Goal: Task Accomplishment & Management: Complete application form

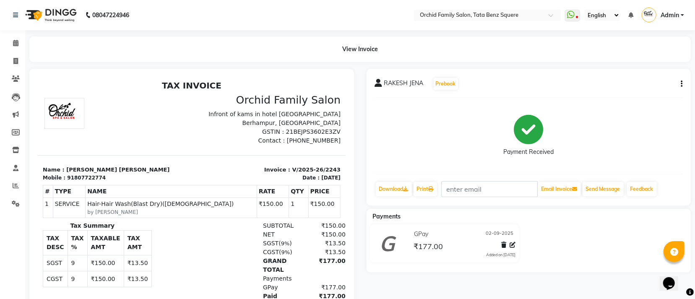
scroll to position [6, 0]
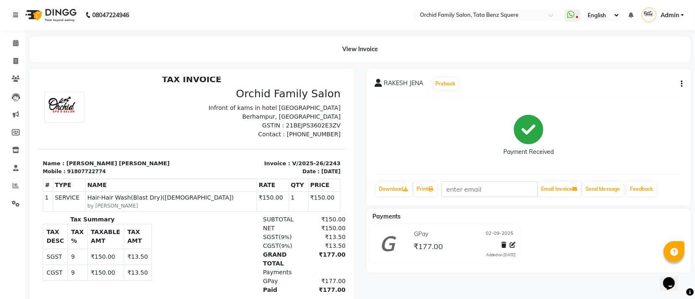
click at [393, 148] on div "Payment Received" at bounding box center [529, 135] width 308 height 63
click at [15, 57] on span at bounding box center [15, 62] width 15 height 10
select select "service"
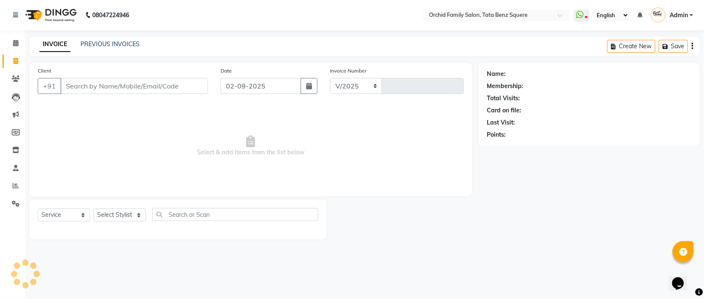
select select "107"
type input "2244"
click at [116, 213] on select "Select Stylist" at bounding box center [120, 215] width 52 height 13
click at [116, 214] on select "Select Stylist" at bounding box center [120, 215] width 52 height 13
click at [116, 214] on select "Select Stylist Accountant [PERSON_NAME] [PERSON_NAME] [PERSON_NAME] [PERSON_NAM…" at bounding box center [120, 215] width 52 height 13
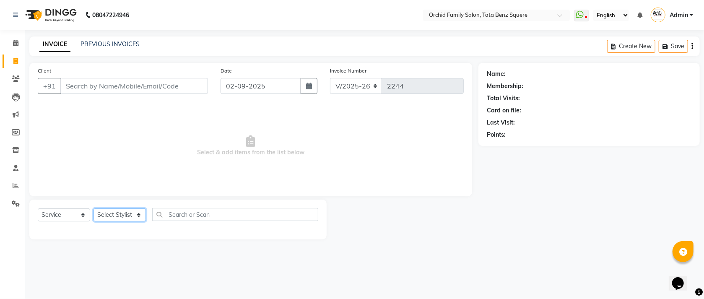
select select "44690"
click at [94, 209] on select "Select Stylist Accountant [PERSON_NAME] [PERSON_NAME] [PERSON_NAME] [PERSON_NAM…" at bounding box center [120, 215] width 52 height 13
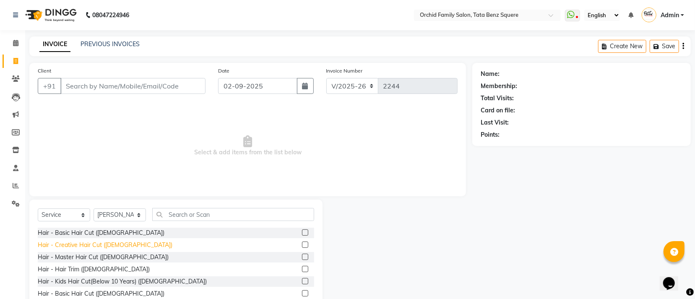
click at [97, 248] on div "Hair - Creative Hair Cut ([DEMOGRAPHIC_DATA])" at bounding box center [105, 245] width 135 height 9
checkbox input "false"
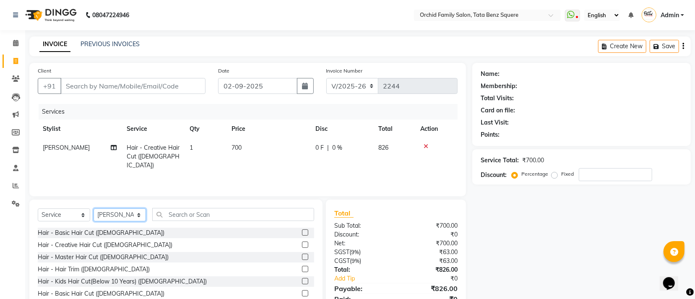
click at [131, 213] on select "Select Stylist Accountant [PERSON_NAME] [PERSON_NAME] [PERSON_NAME] [PERSON_NAM…" at bounding box center [120, 215] width 52 height 13
select select "90135"
click at [94, 209] on select "Select Stylist Accountant [PERSON_NAME] [PERSON_NAME] [PERSON_NAME] [PERSON_NAM…" at bounding box center [120, 215] width 52 height 13
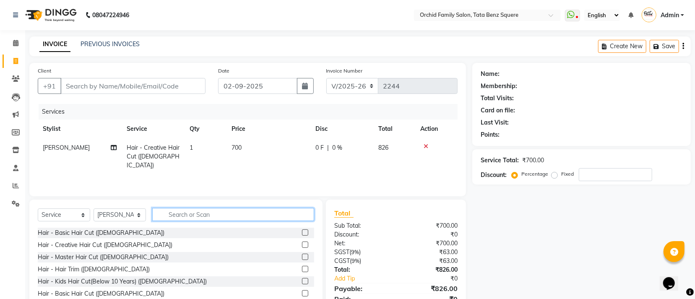
click at [166, 217] on input "text" at bounding box center [233, 214] width 162 height 13
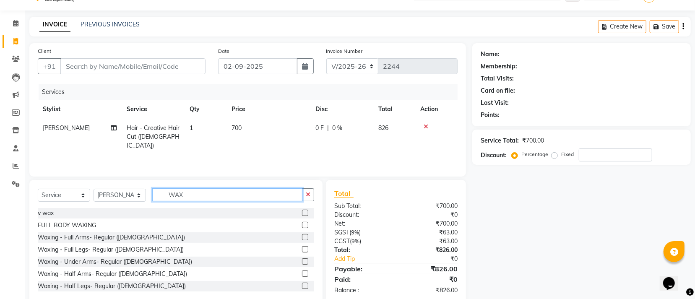
scroll to position [37, 0]
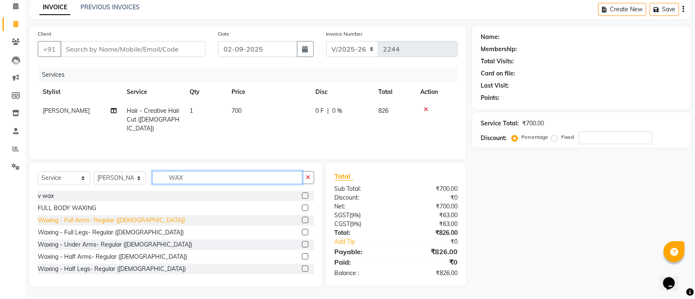
type input "WAX"
click at [92, 221] on div "Waxing - Full Arms- Regular ([DEMOGRAPHIC_DATA])" at bounding box center [111, 220] width 147 height 9
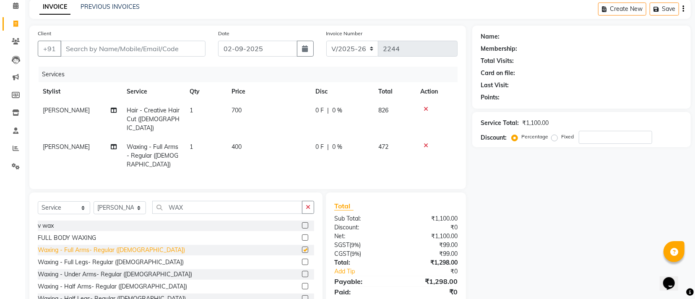
checkbox input "false"
click at [252, 139] on td "400" at bounding box center [269, 156] width 84 height 37
select select "90135"
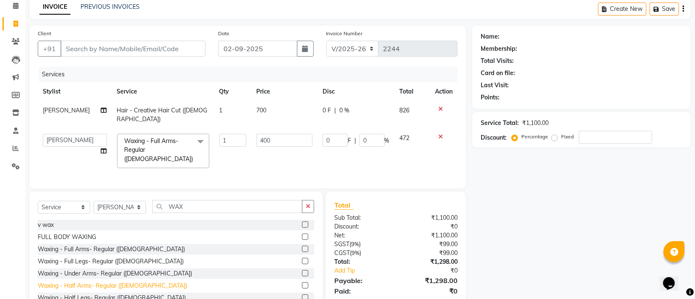
scroll to position [63, 0]
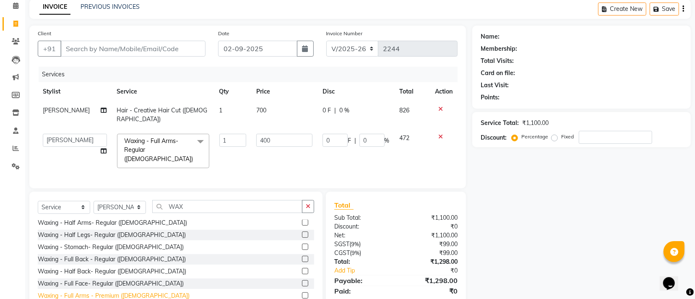
click at [123, 292] on div "Waxing - Full Arms - Premium ([DEMOGRAPHIC_DATA])" at bounding box center [114, 296] width 152 height 9
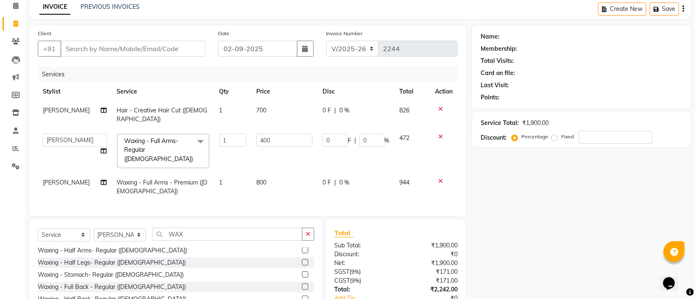
checkbox input "false"
click at [440, 134] on icon at bounding box center [440, 137] width 5 height 6
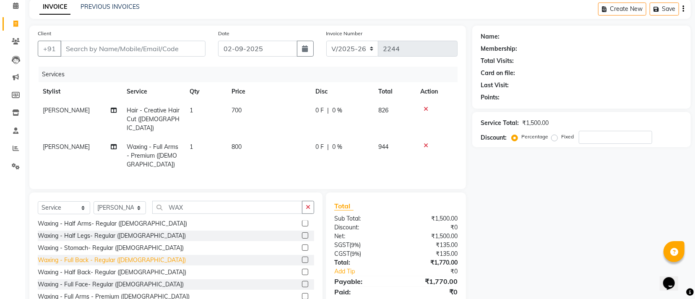
scroll to position [0, 0]
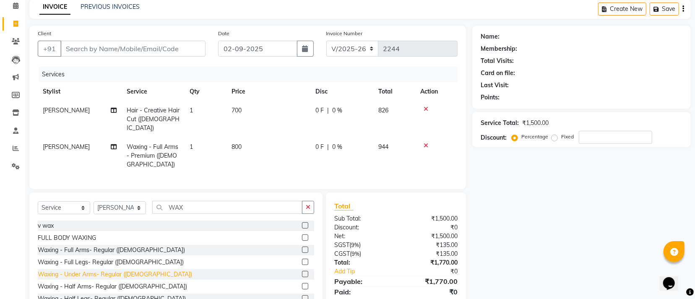
click at [109, 274] on div "Waxing - Under Arms- Regular ([DEMOGRAPHIC_DATA])" at bounding box center [115, 274] width 154 height 9
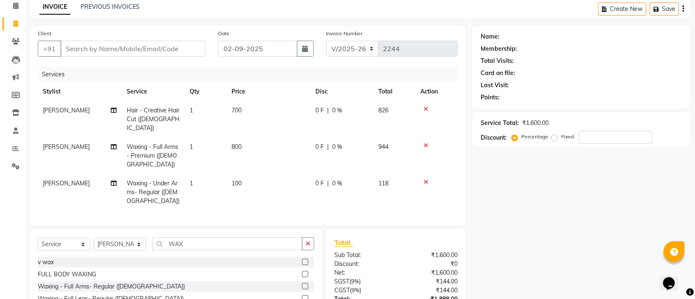
checkbox input "false"
click at [131, 50] on input "Client" at bounding box center [132, 49] width 145 height 16
click at [308, 245] on icon "button" at bounding box center [308, 244] width 5 height 6
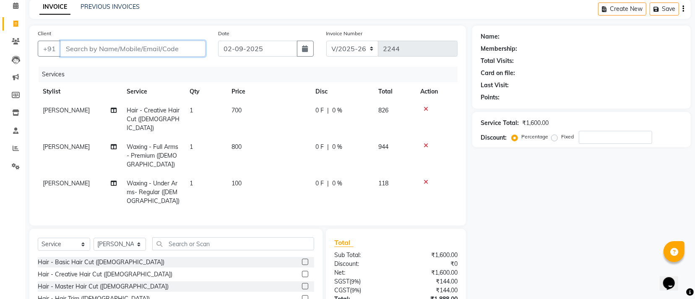
click at [152, 48] on input "Client" at bounding box center [132, 49] width 145 height 16
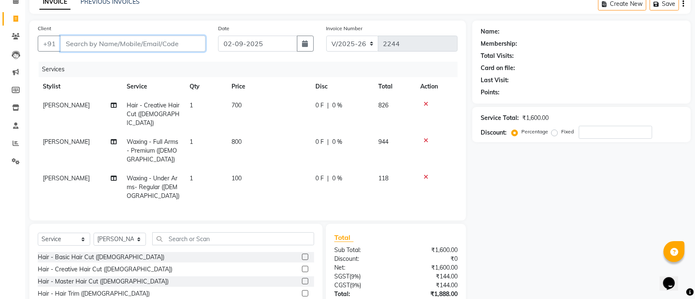
scroll to position [63, 0]
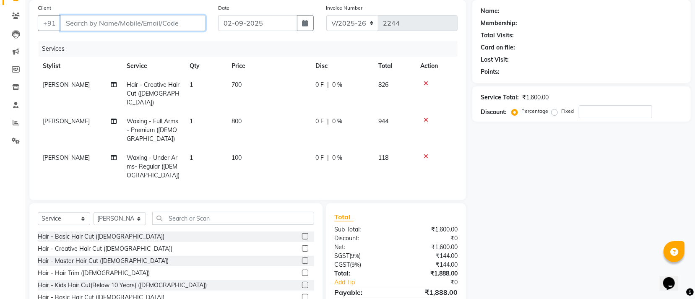
type input "9"
type input "0"
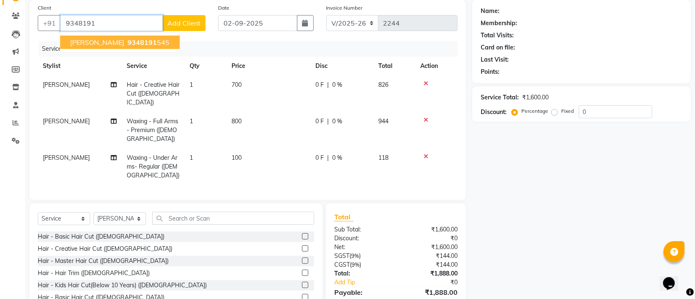
click at [109, 44] on span "[PERSON_NAME]" at bounding box center [97, 42] width 54 height 8
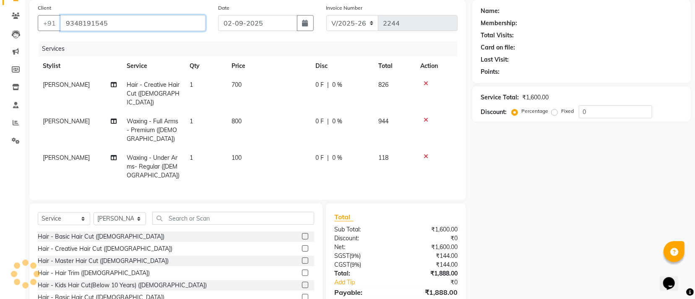
type input "9348191545"
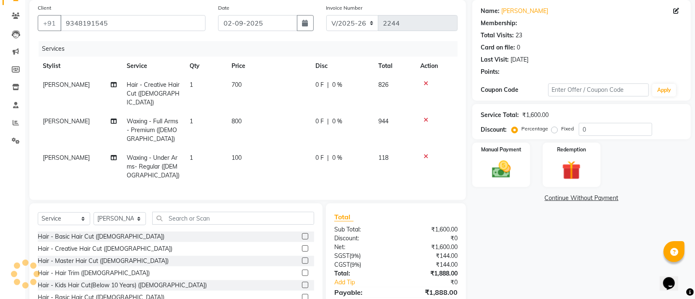
select select "1: Object"
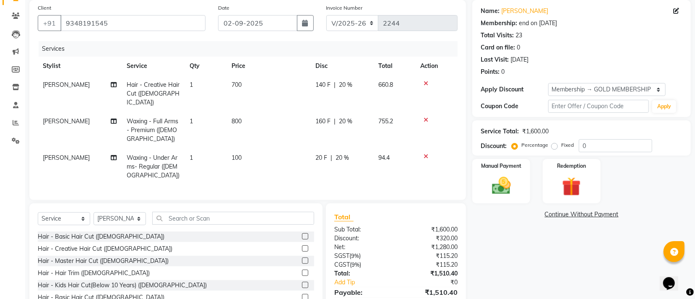
type input "20"
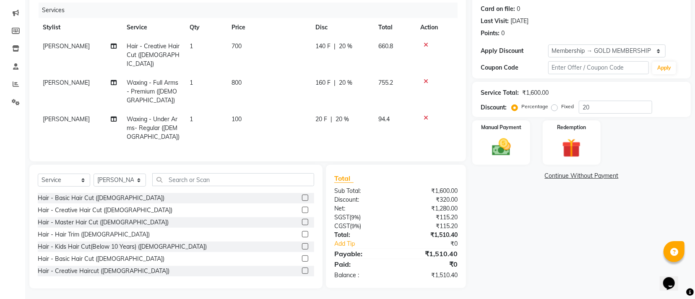
scroll to position [104, 0]
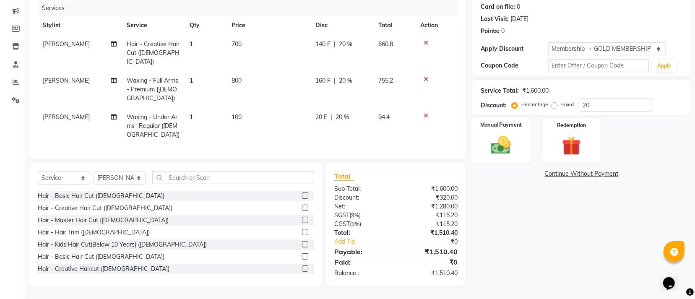
click at [508, 134] on img at bounding box center [501, 145] width 32 height 23
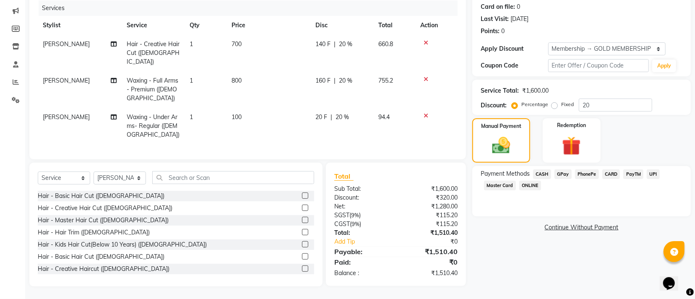
click at [540, 174] on span "CASH" at bounding box center [542, 175] width 18 height 10
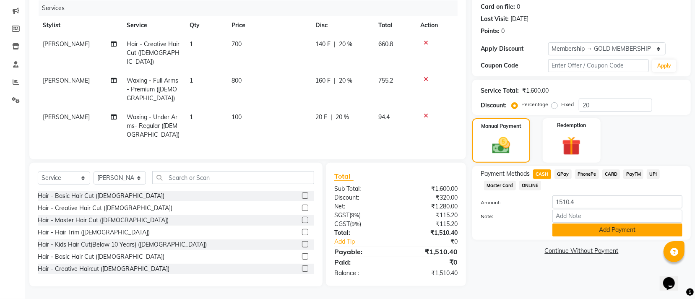
click at [582, 230] on button "Add Payment" at bounding box center [618, 230] width 130 height 13
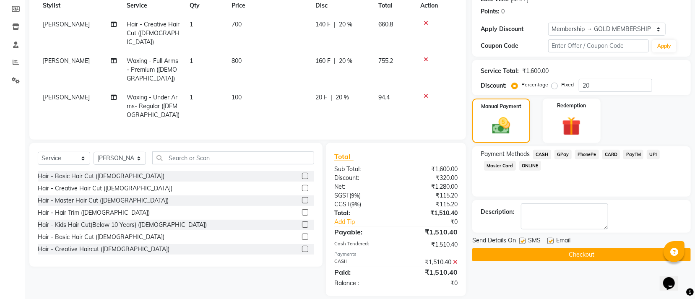
scroll to position [134, 0]
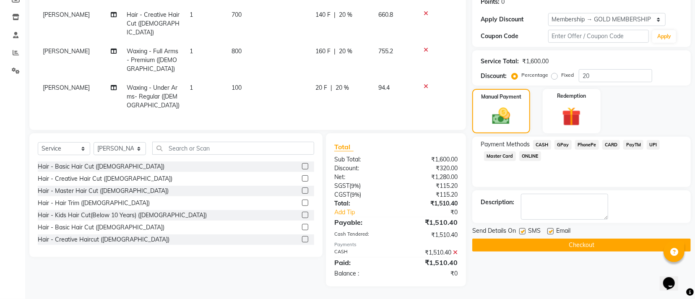
click at [569, 243] on button "Checkout" at bounding box center [581, 245] width 219 height 13
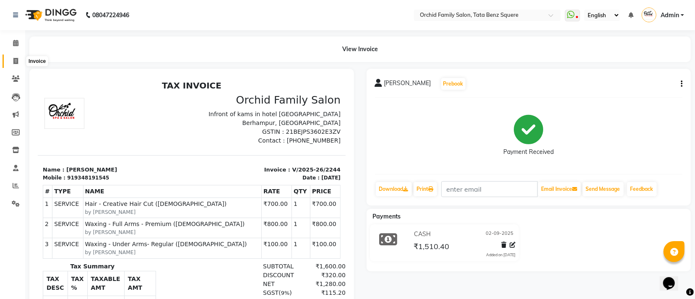
click at [14, 59] on icon at bounding box center [15, 61] width 5 height 6
select select "service"
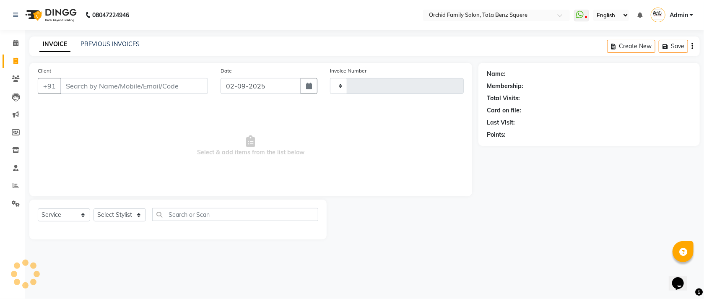
type input "2245"
select select "107"
click at [121, 214] on select "Select Stylist" at bounding box center [120, 215] width 52 height 13
select select "8142"
click at [94, 209] on select "Select Stylist Accountant [PERSON_NAME] [PERSON_NAME] [PERSON_NAME] [PERSON_NAM…" at bounding box center [120, 215] width 52 height 13
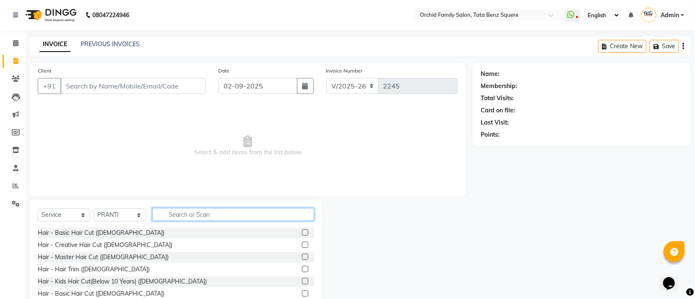
click at [182, 216] on input "text" at bounding box center [233, 214] width 162 height 13
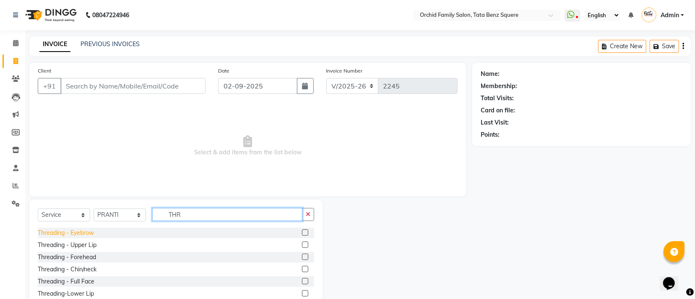
type input "THR"
click at [80, 232] on div "Threading - Eyebrow" at bounding box center [66, 233] width 56 height 9
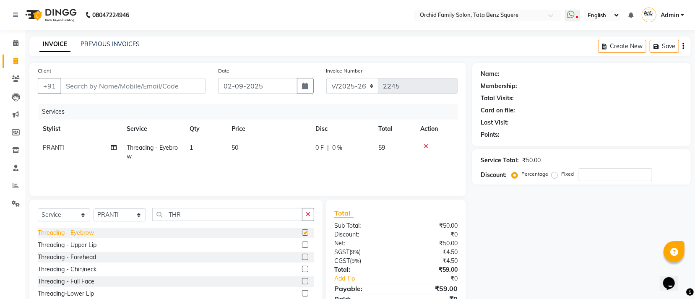
checkbox input "false"
click at [142, 85] on input "Client" at bounding box center [132, 86] width 145 height 16
type input "8"
type input "0"
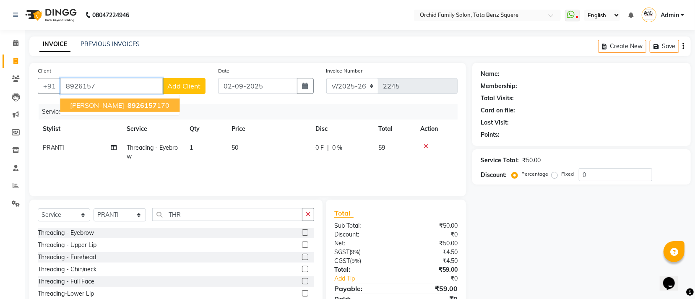
click at [81, 104] on span "[PERSON_NAME]" at bounding box center [97, 105] width 54 height 8
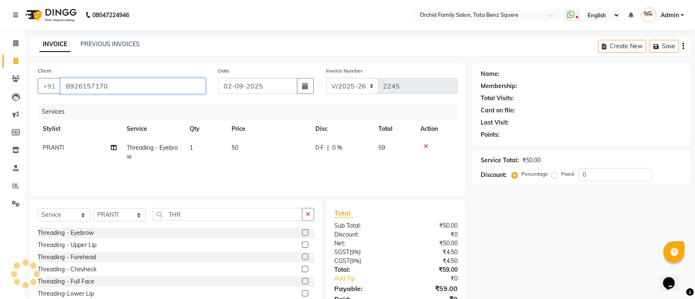
type input "8926157170"
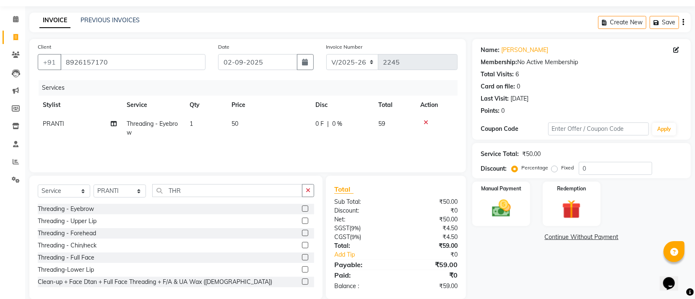
scroll to position [37, 0]
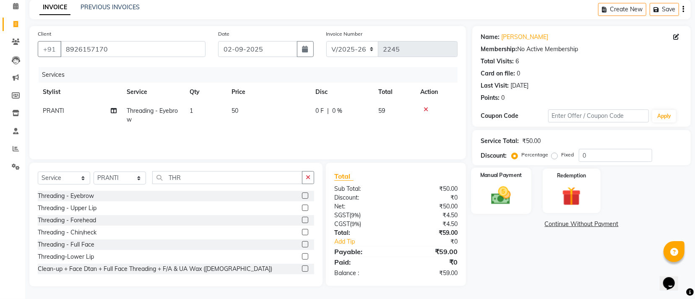
click at [485, 196] on div "Manual Payment" at bounding box center [502, 191] width 60 height 46
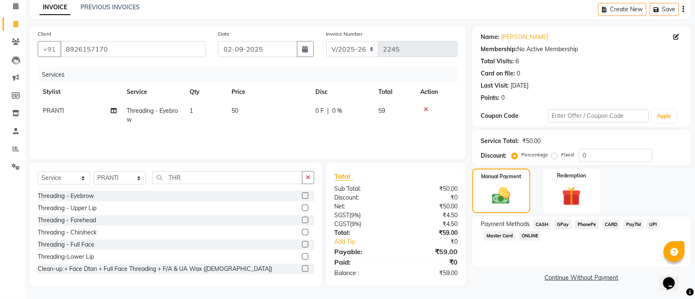
click at [561, 225] on span "GPay" at bounding box center [563, 225] width 17 height 10
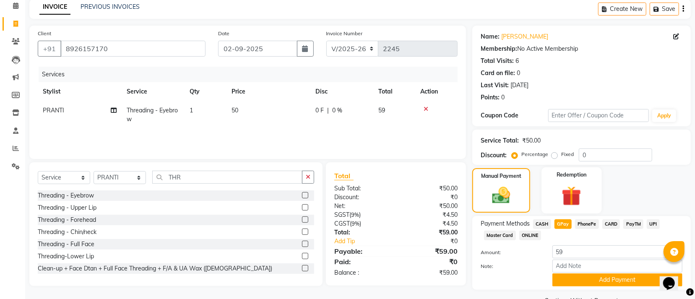
scroll to position [59, 0]
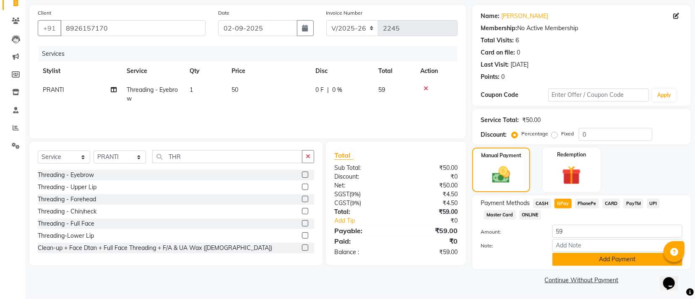
click at [586, 258] on button "Add Payment" at bounding box center [618, 259] width 130 height 13
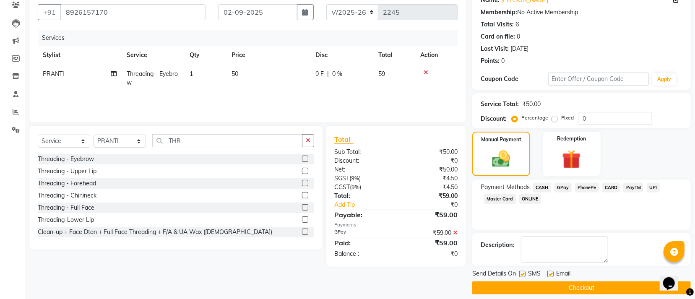
scroll to position [82, 0]
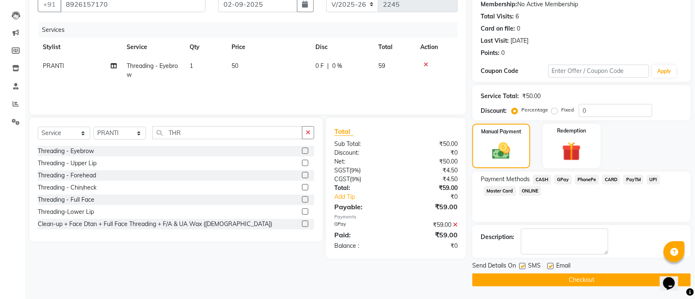
click at [577, 280] on button "Checkout" at bounding box center [581, 280] width 219 height 13
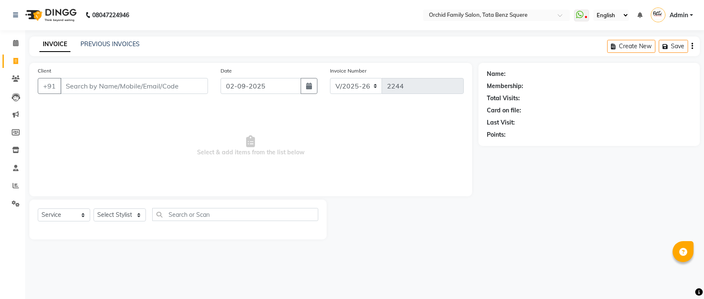
select select "107"
select select "service"
click at [103, 47] on link "PREVIOUS INVOICES" at bounding box center [110, 44] width 59 height 8
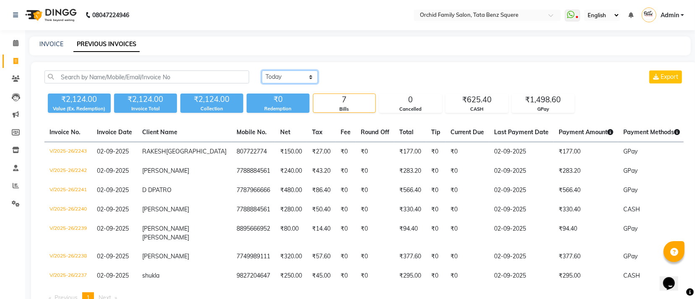
click at [311, 78] on select "Today Yesterday Custom Range" at bounding box center [290, 76] width 56 height 13
select select "range"
click at [262, 70] on select "Today Yesterday Custom Range" at bounding box center [290, 76] width 56 height 13
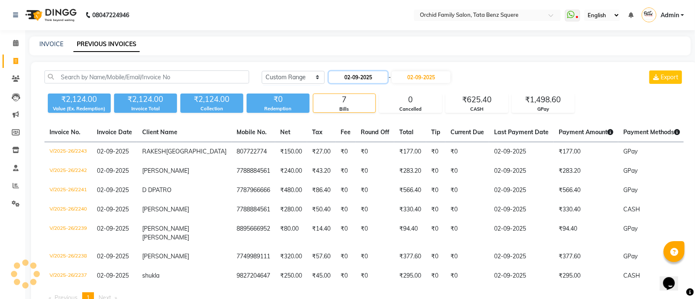
click at [362, 77] on input "02-09-2025" at bounding box center [358, 77] width 59 height 12
select select "9"
select select "2025"
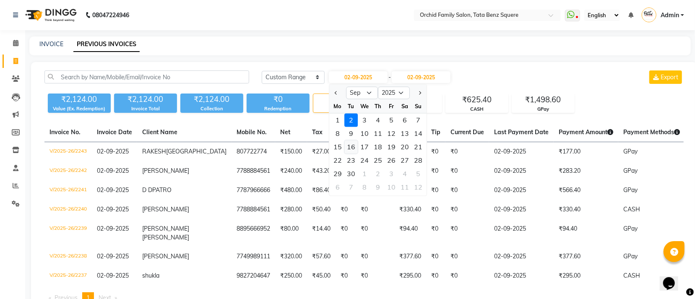
click at [352, 149] on div "16" at bounding box center [350, 147] width 13 height 13
type input "16-09-2025"
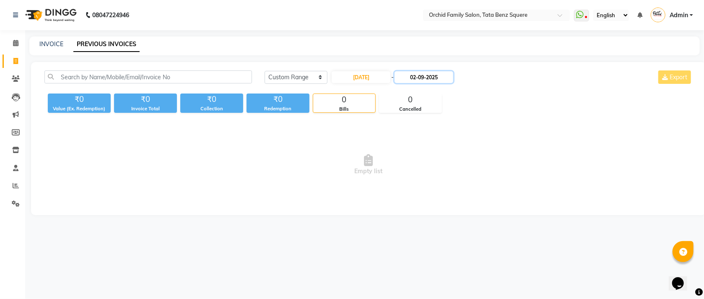
click at [418, 78] on input "02-09-2025" at bounding box center [424, 77] width 59 height 12
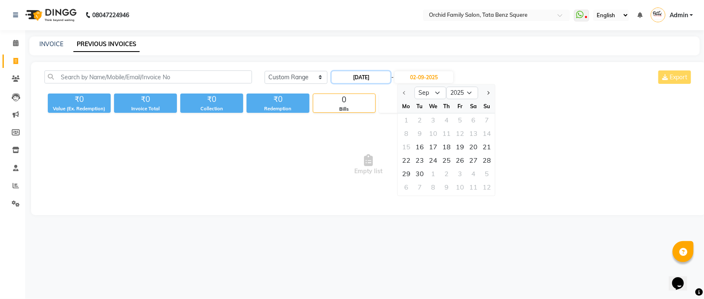
click at [366, 76] on input "16-09-2025" at bounding box center [361, 77] width 59 height 12
select select "9"
select select "2025"
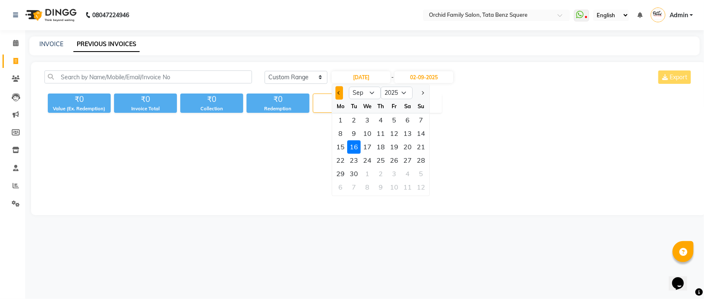
click at [339, 92] on span "Previous month" at bounding box center [339, 92] width 3 height 3
select select "8"
click at [407, 149] on div "16" at bounding box center [408, 147] width 13 height 13
type input "16-08-2025"
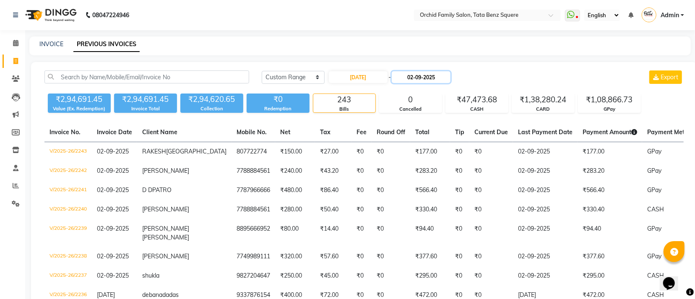
click at [428, 76] on input "02-09-2025" at bounding box center [421, 77] width 59 height 12
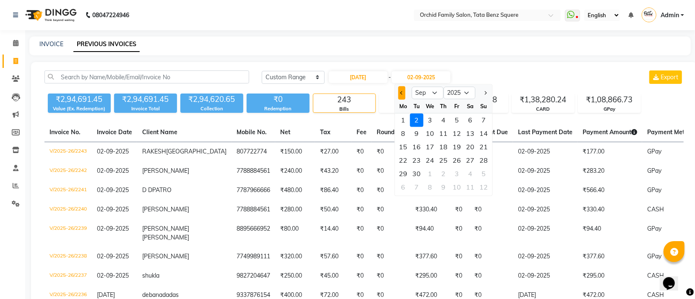
click at [400, 93] on span "Previous month" at bounding box center [401, 92] width 3 height 3
select select "8"
click at [472, 146] on div "16" at bounding box center [470, 147] width 13 height 13
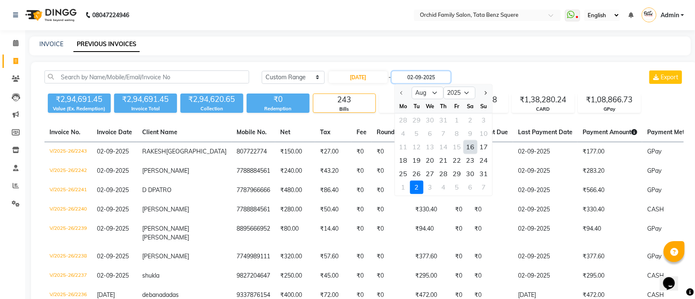
type input "16-08-2025"
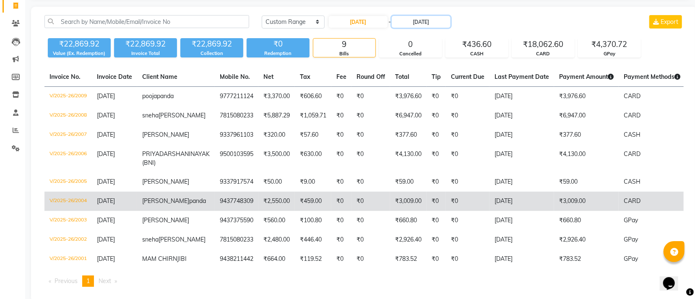
scroll to position [81, 0]
